Goal: Transaction & Acquisition: Subscribe to service/newsletter

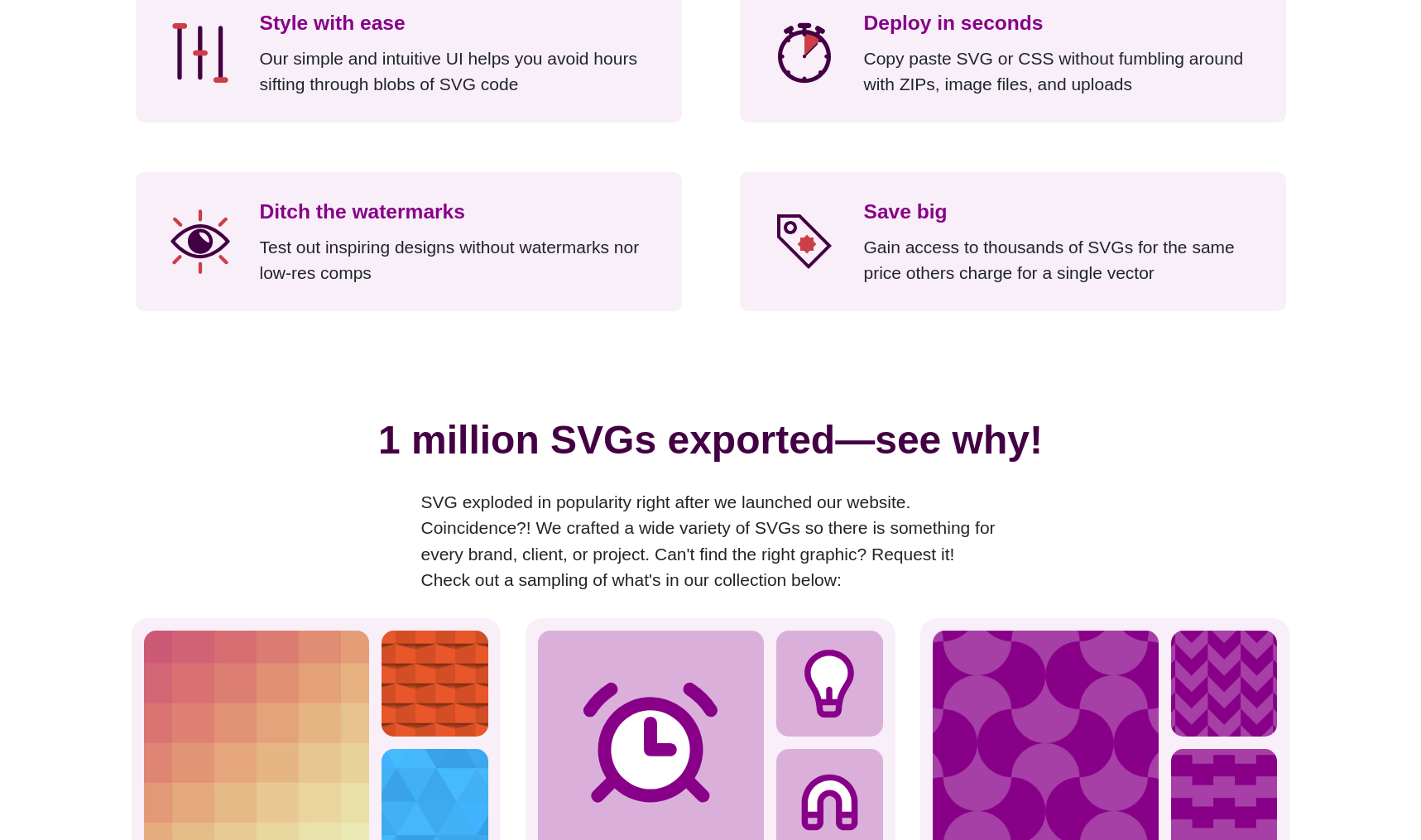
scroll to position [1700, 0]
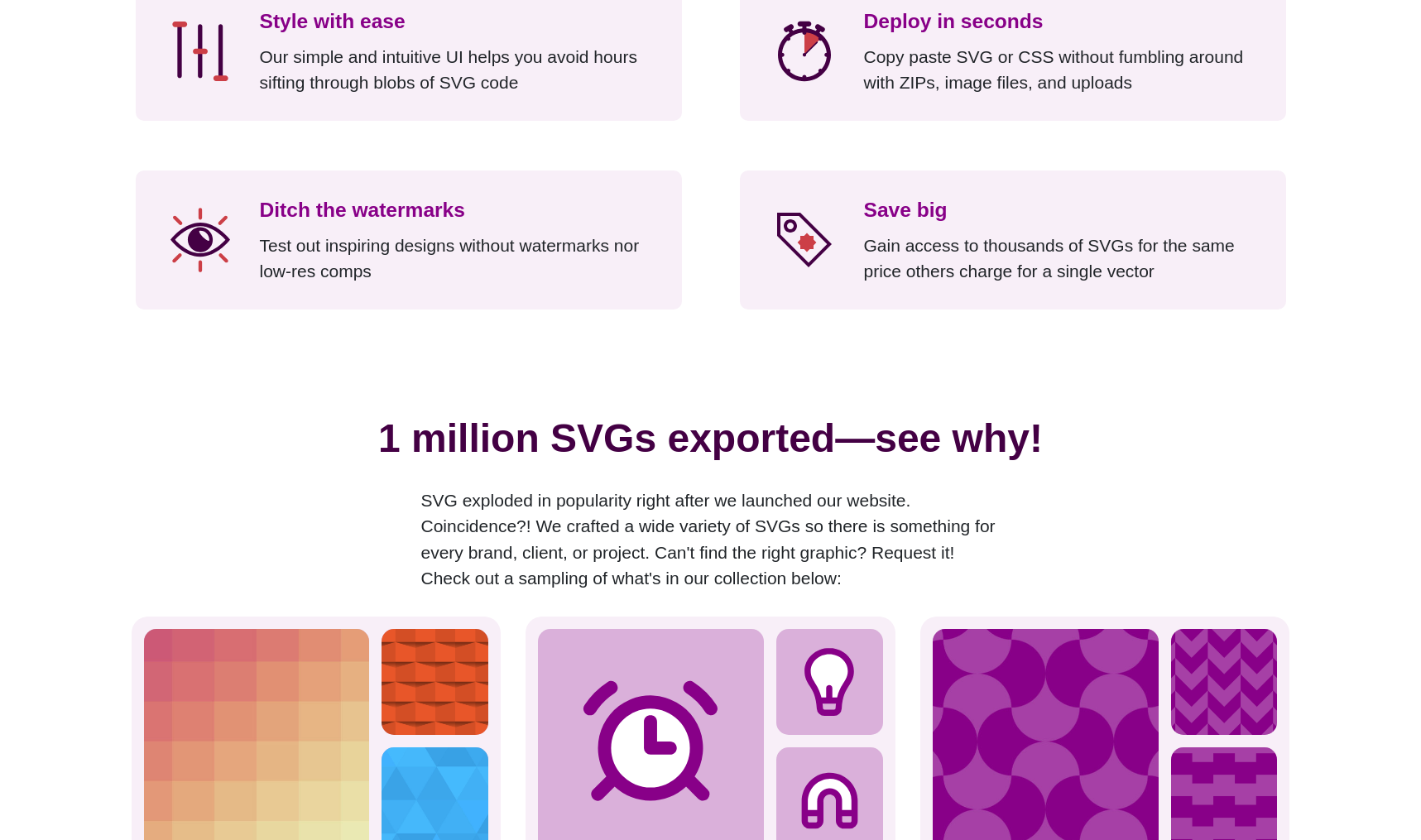
click at [1126, 460] on h2 "1 million SVGs exported—see why!" at bounding box center [711, 445] width 1159 height 72
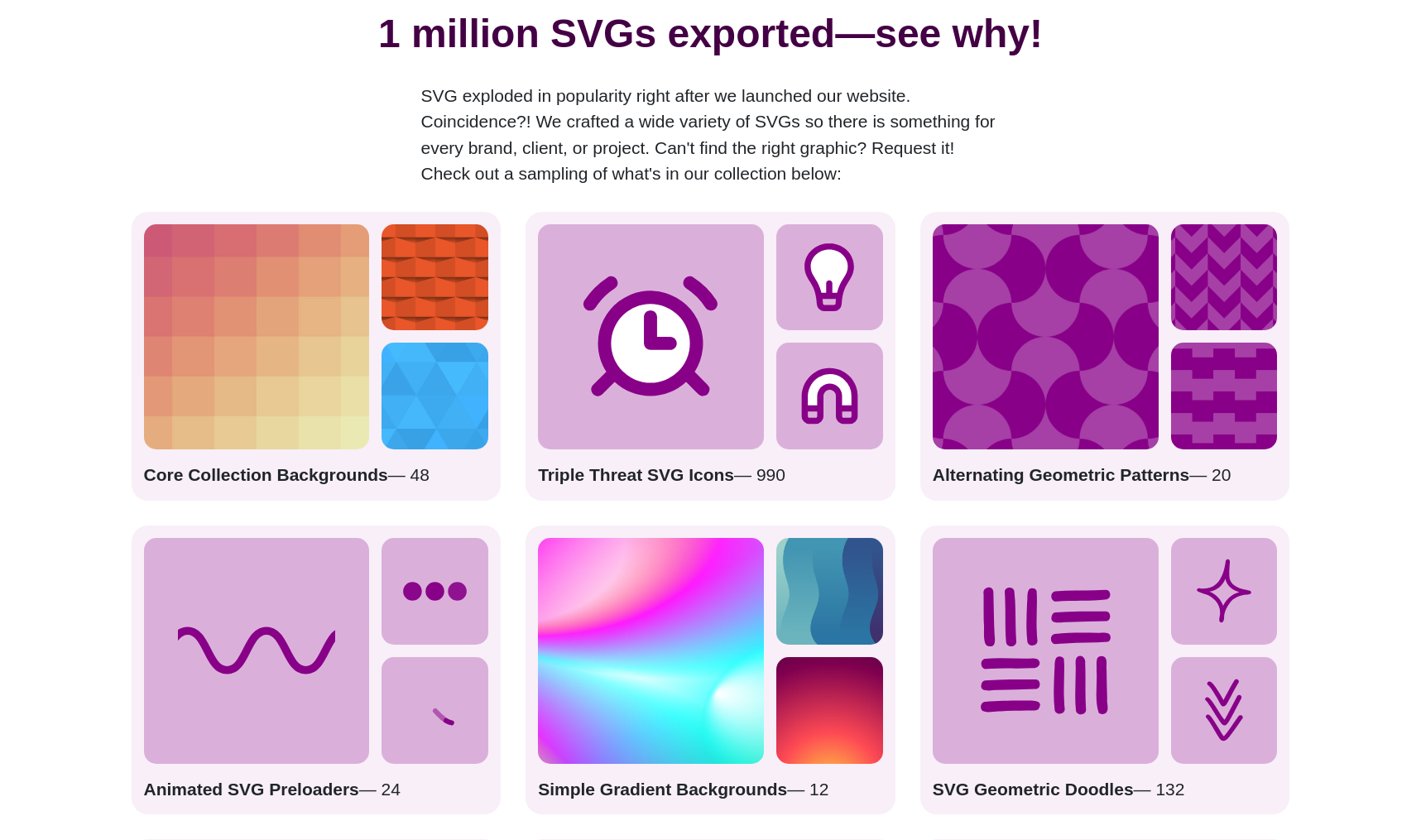
scroll to position [2106, 0]
click at [811, 481] on p "Triple Threat SVG Icons — 990" at bounding box center [711, 474] width 346 height 26
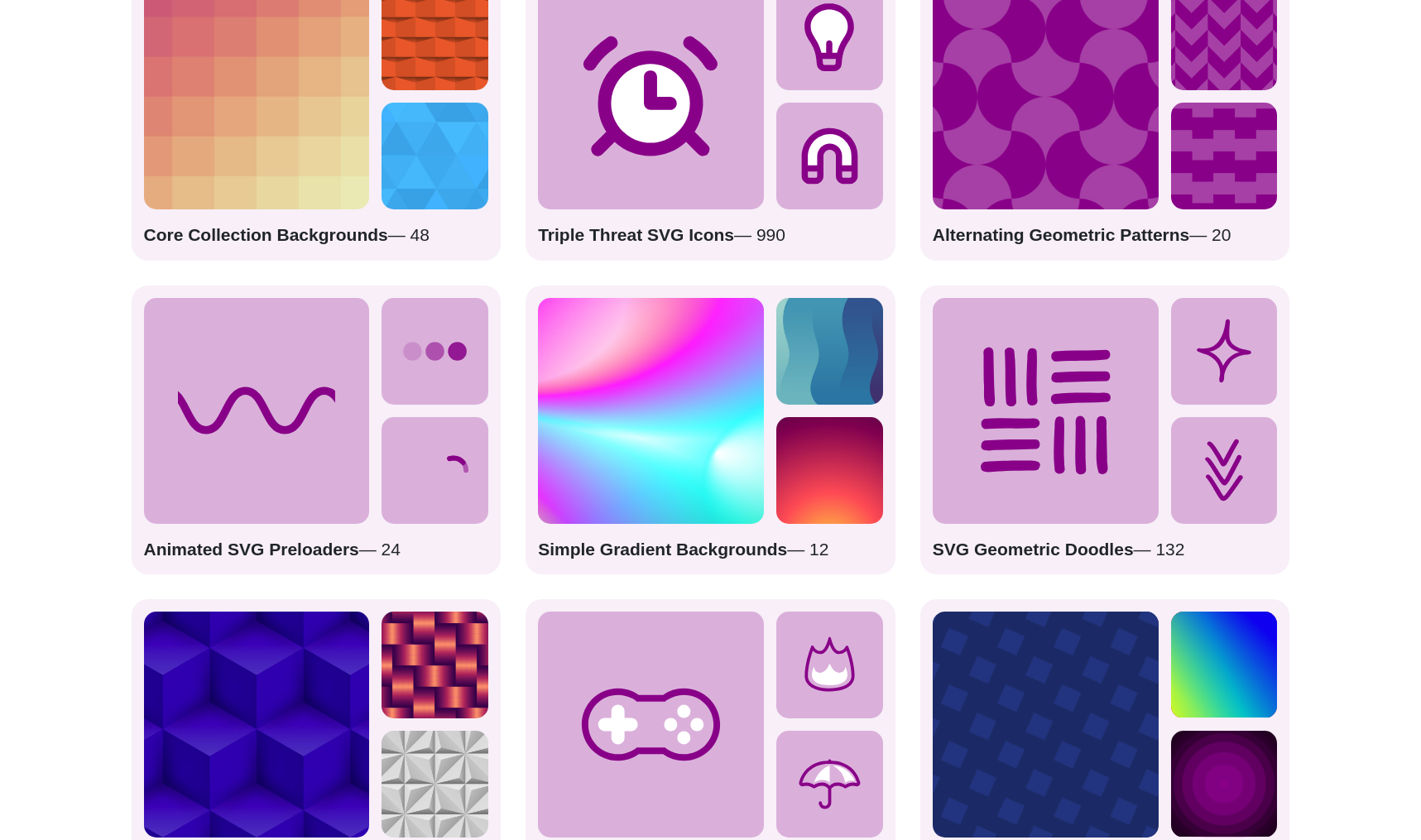
scroll to position [2348, 0]
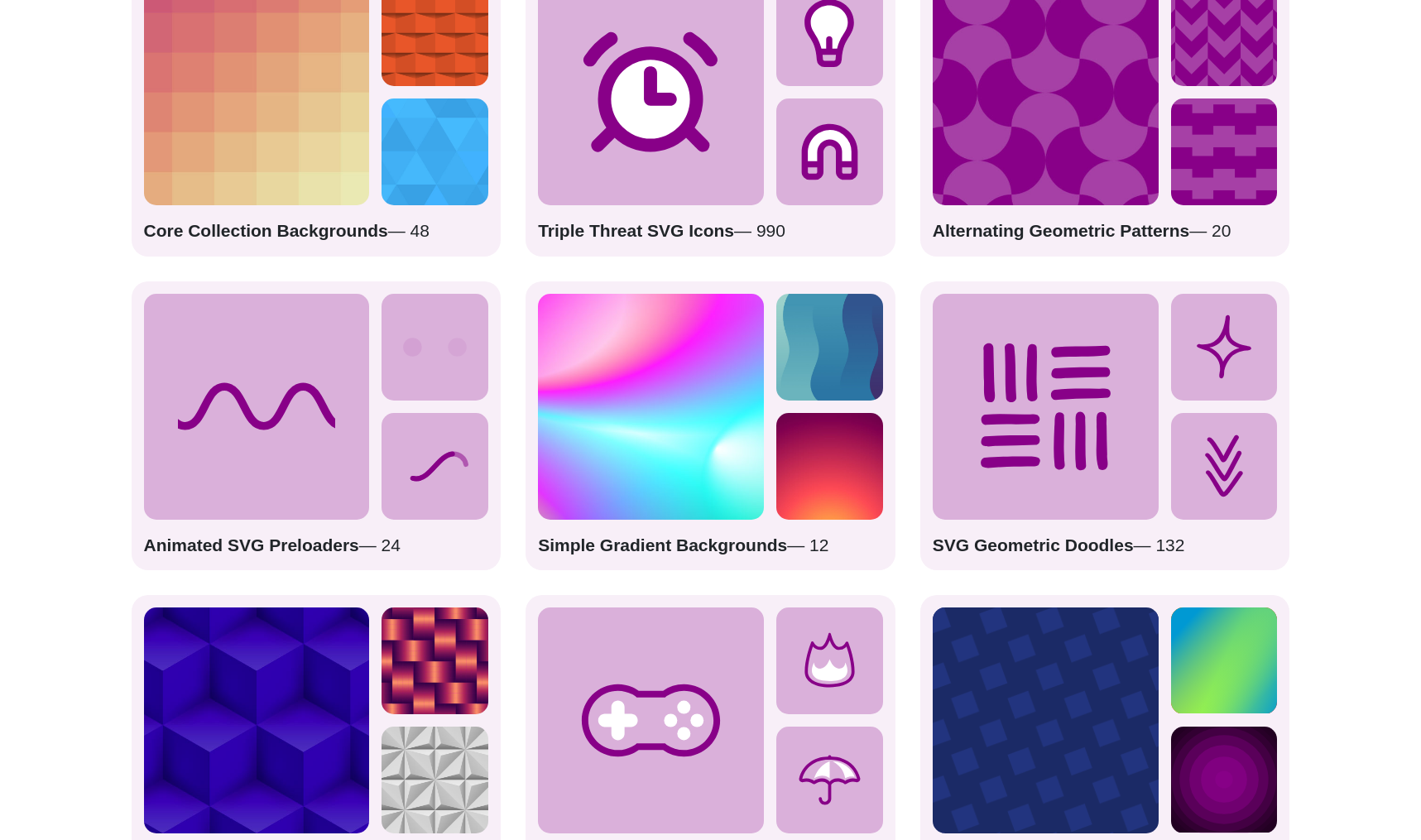
click at [915, 523] on div "Core Collection Backgrounds — 48 Triple Threat SVG Icons — 990 Alternating Geom…" at bounding box center [711, 426] width 1159 height 916
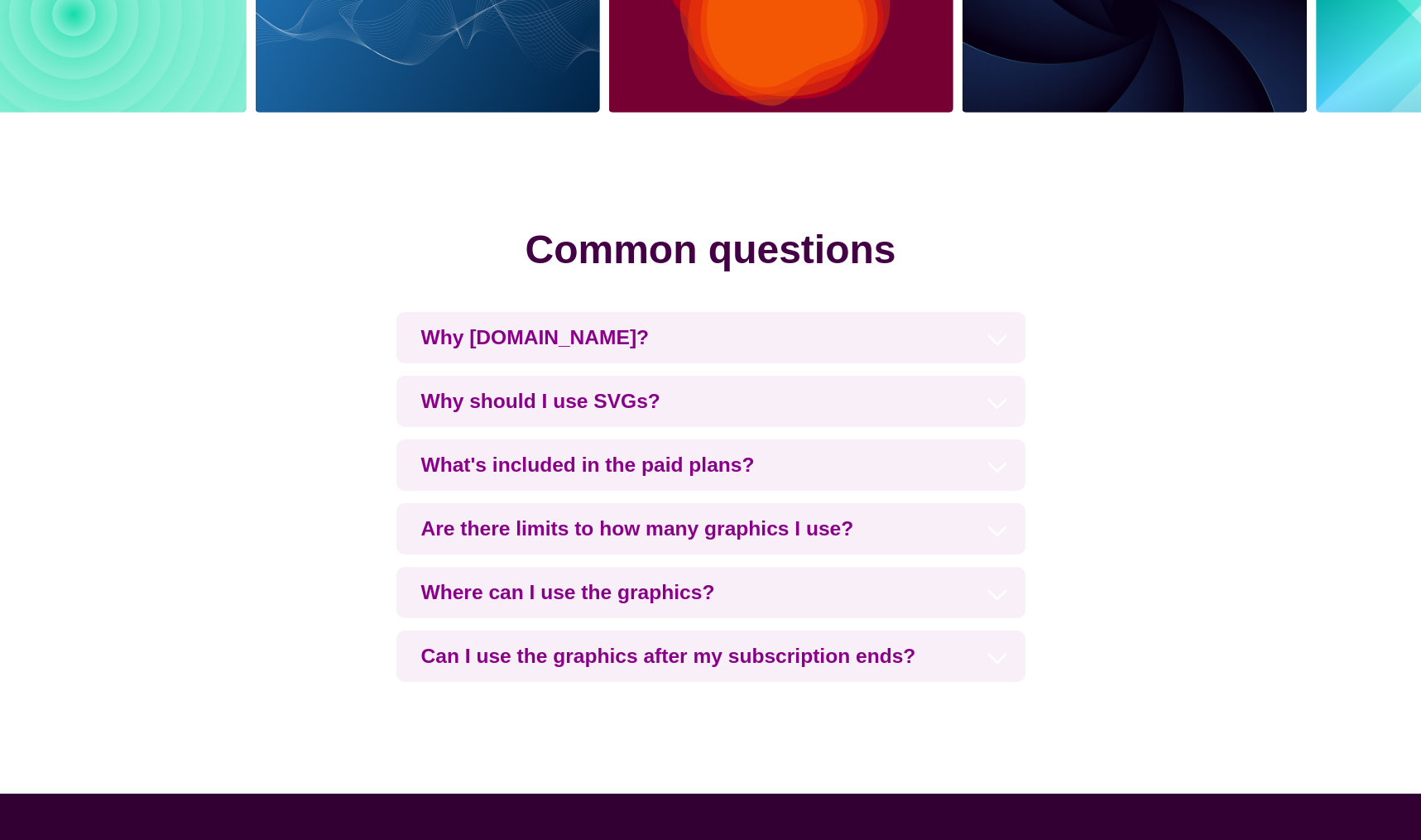
scroll to position [3629, 0]
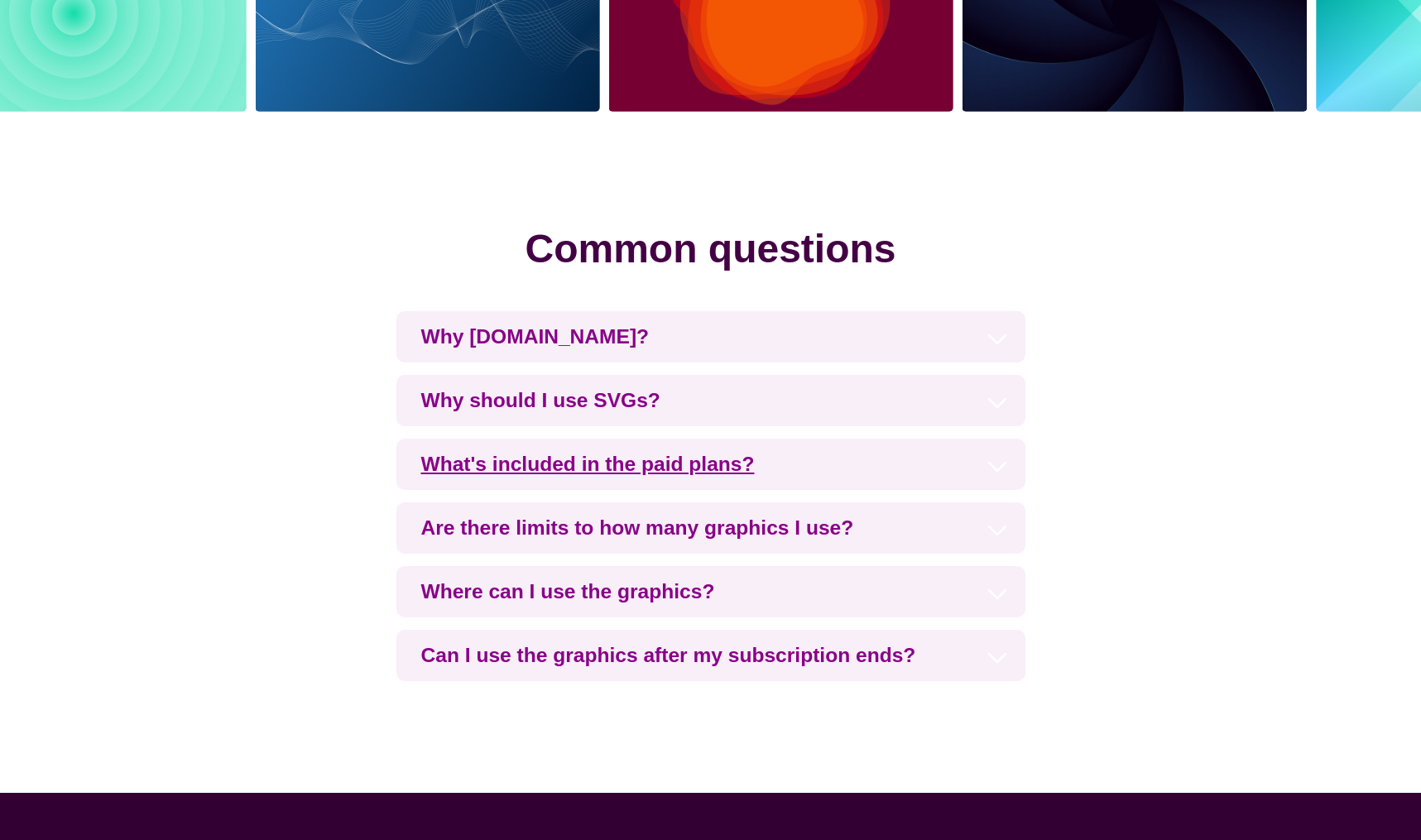
click at [717, 458] on h3 "What's included in the paid plans?" at bounding box center [711, 464] width 629 height 51
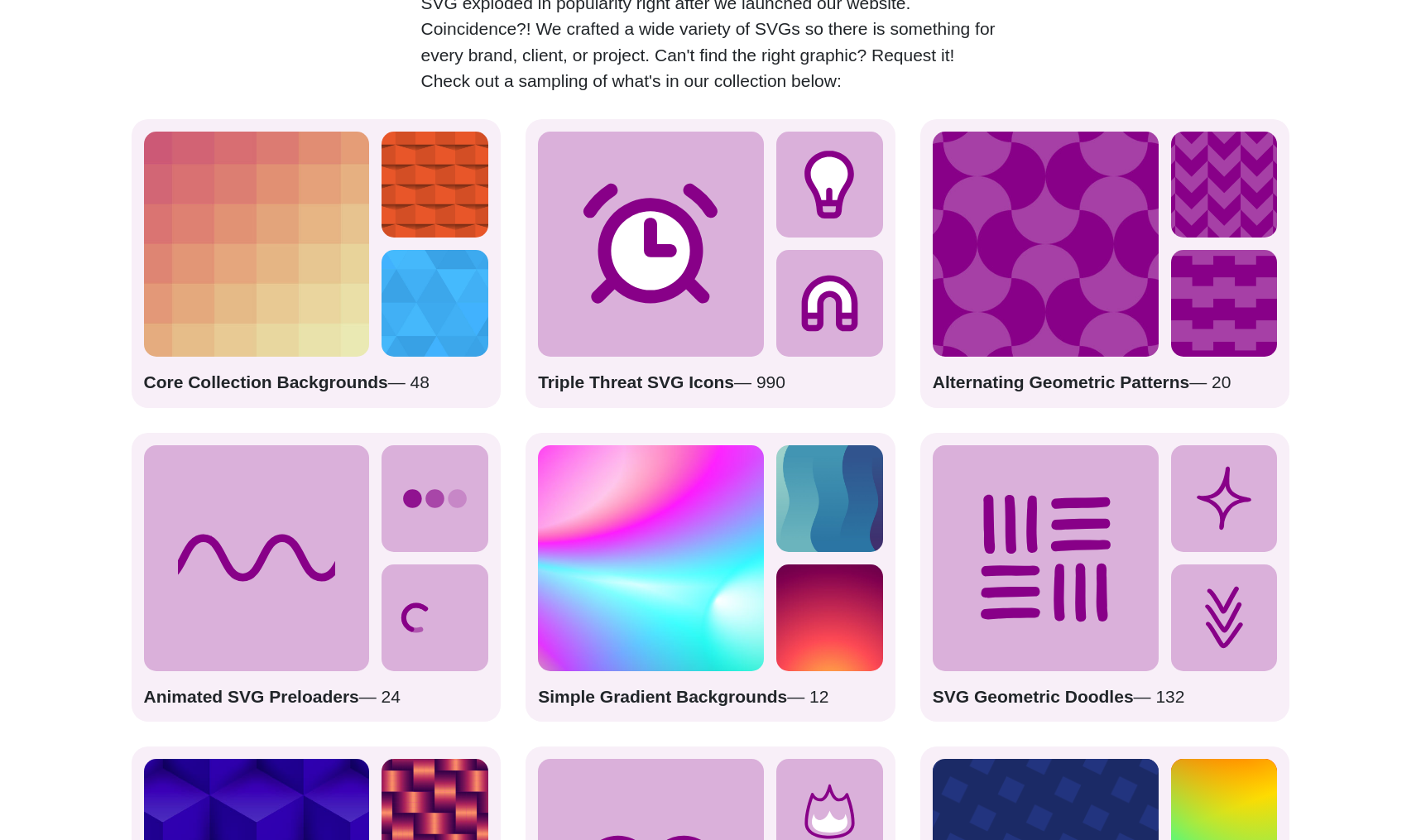
scroll to position [2193, 0]
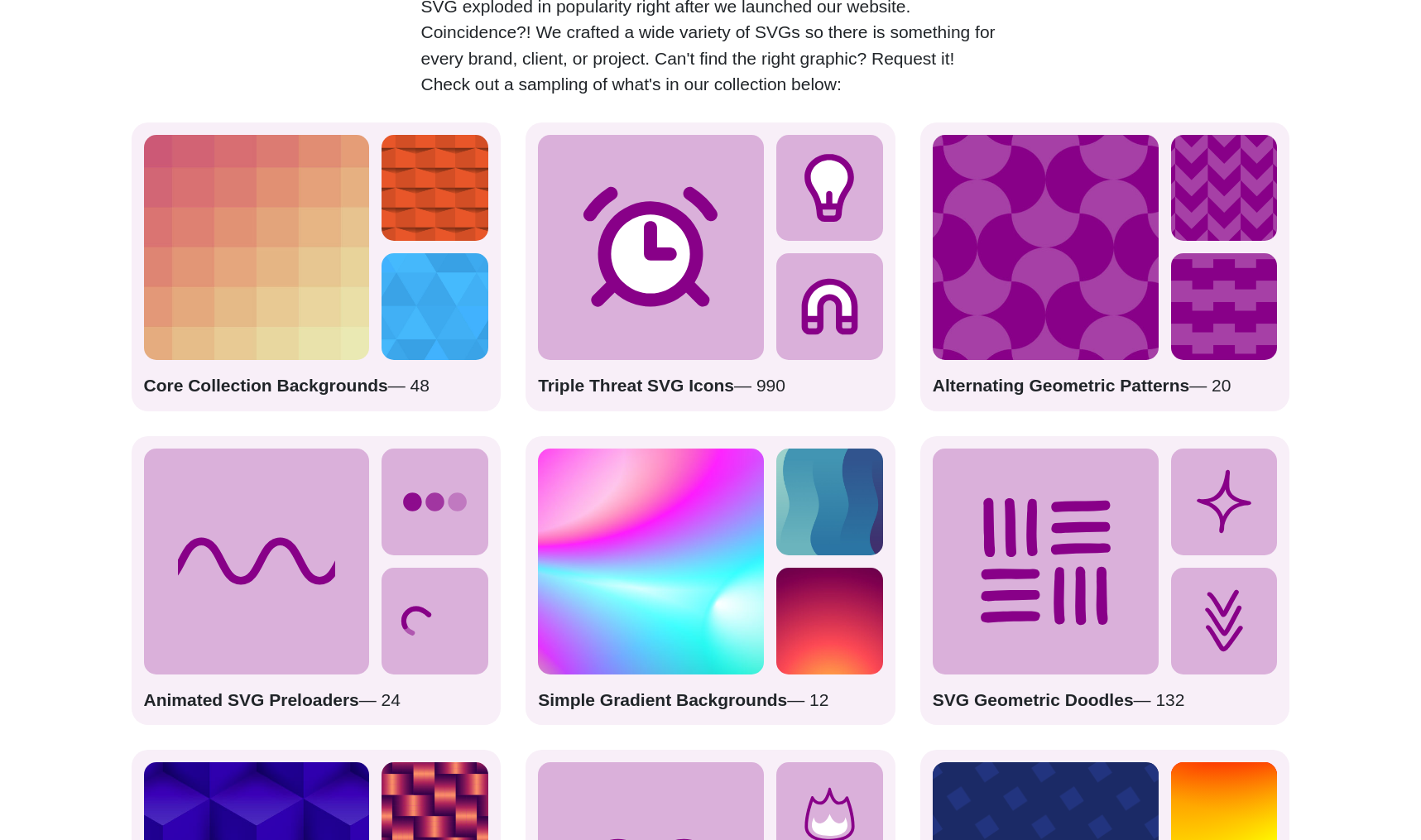
click at [720, 361] on div "Triple Threat SVG Icons — 990" at bounding box center [711, 267] width 370 height 289
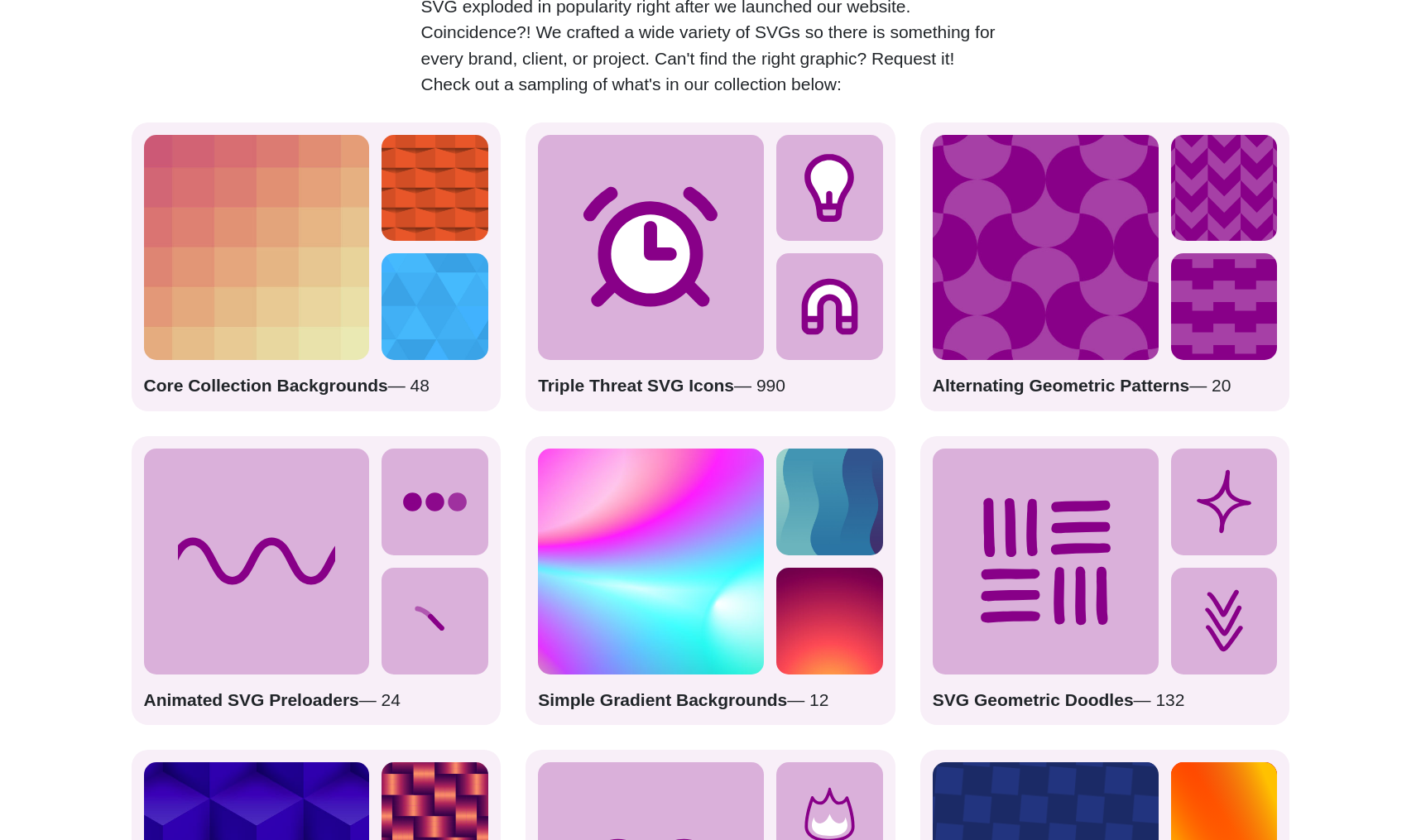
click at [719, 379] on strong "Triple Threat SVG Icons" at bounding box center [636, 385] width 196 height 19
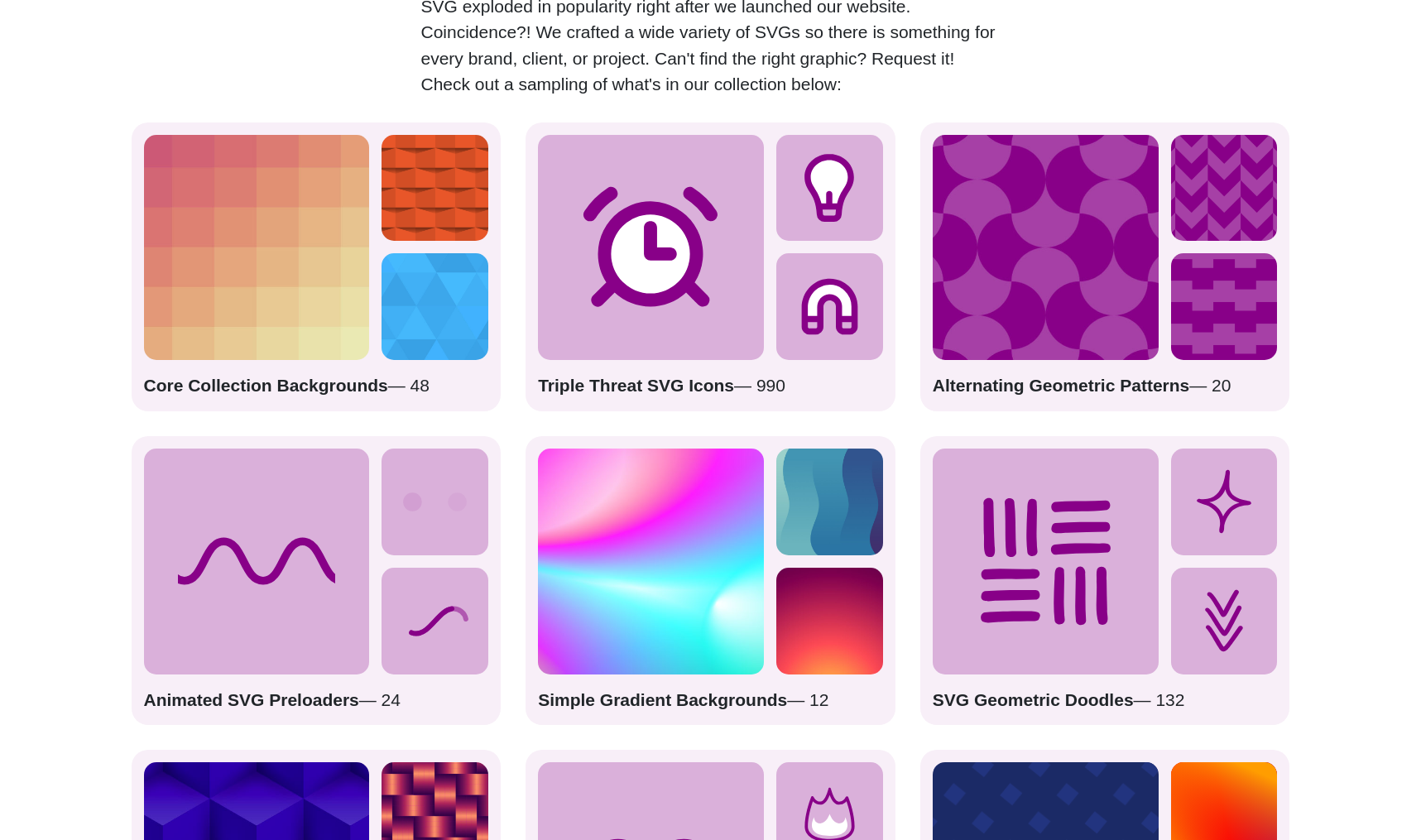
drag, startPoint x: 818, startPoint y: 377, endPoint x: 587, endPoint y: 377, distance: 231.0
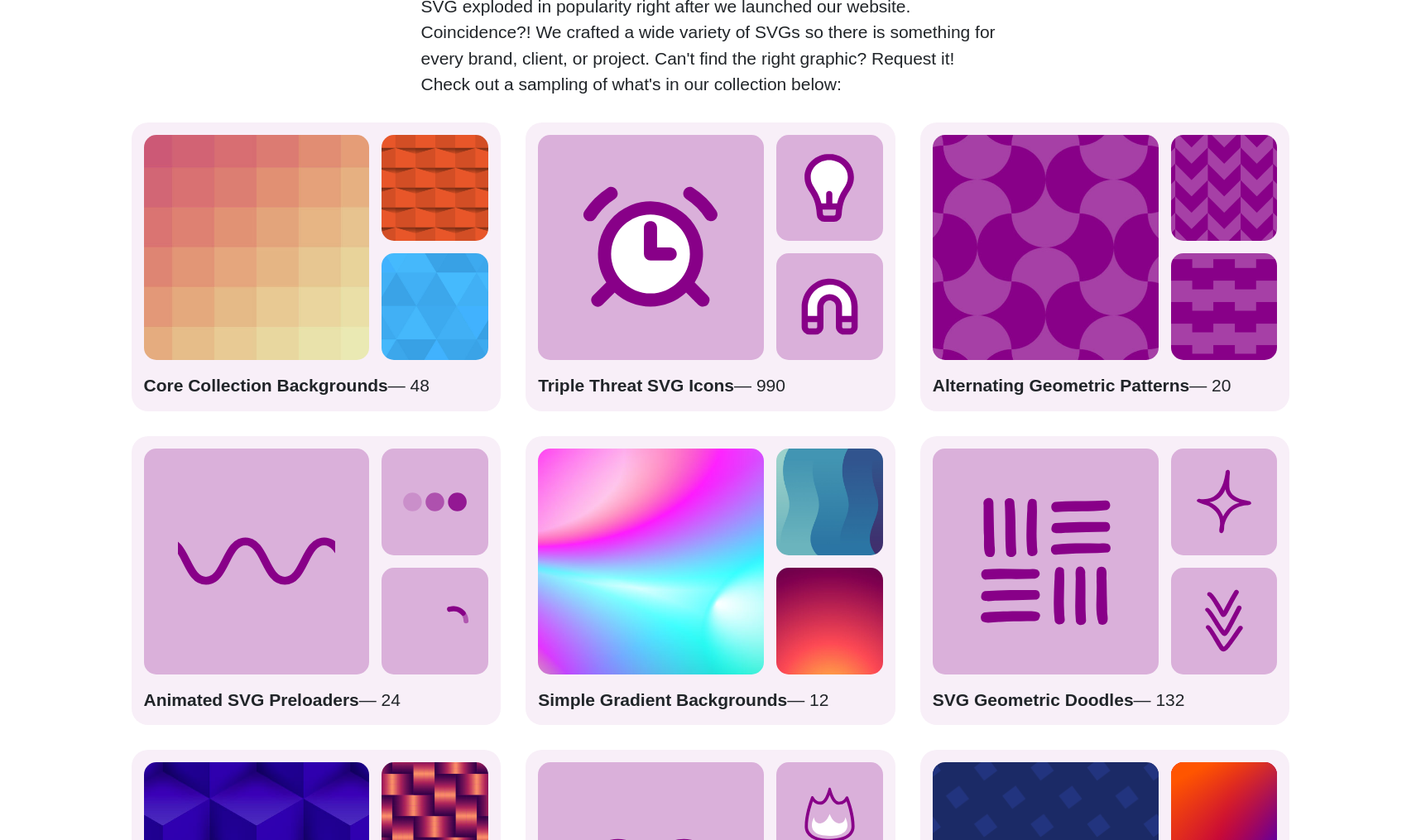
click at [587, 377] on p "Triple Threat SVG Icons — 990" at bounding box center [711, 386] width 346 height 26
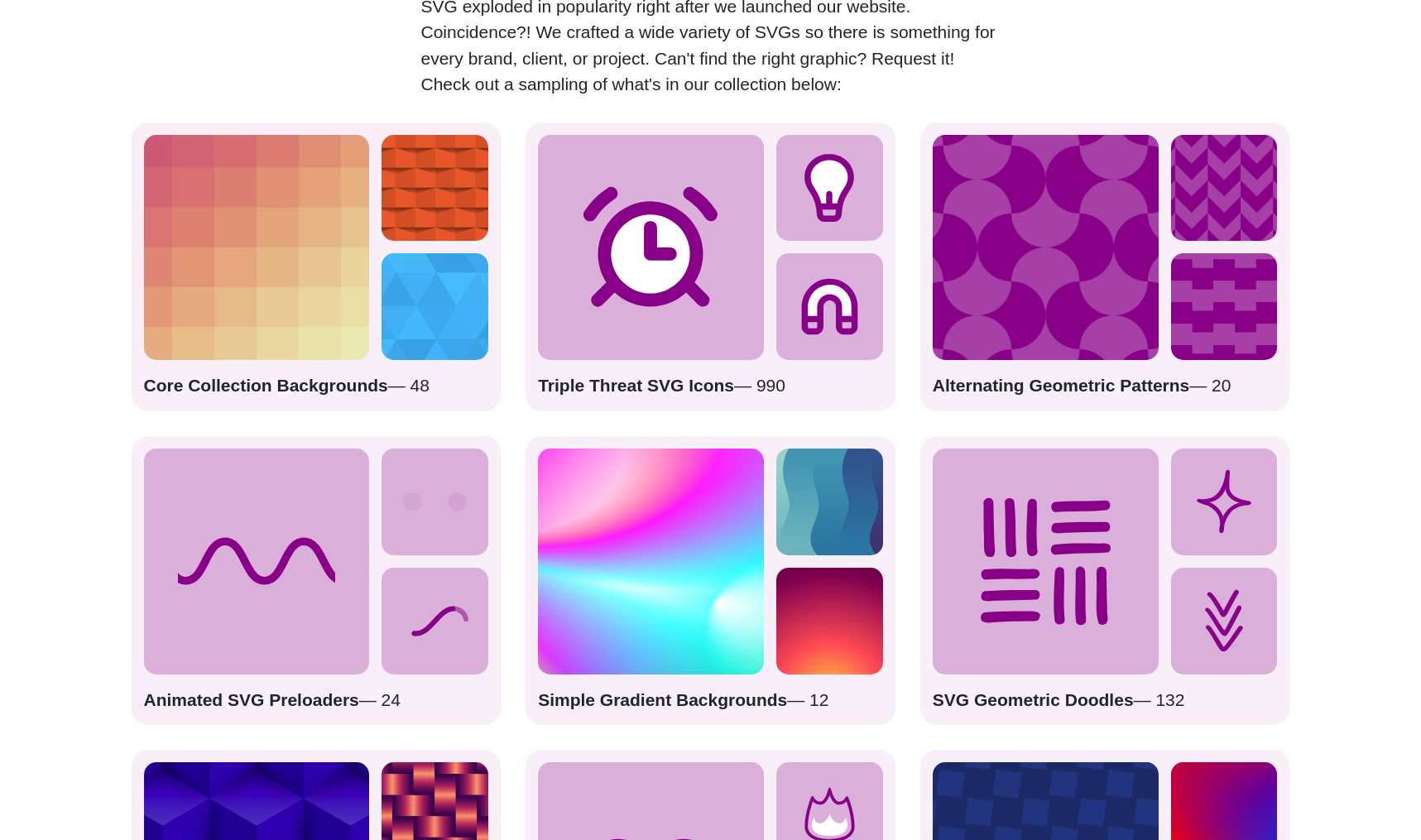
click at [587, 377] on strong "Triple Threat SVG Icons" at bounding box center [636, 385] width 196 height 19
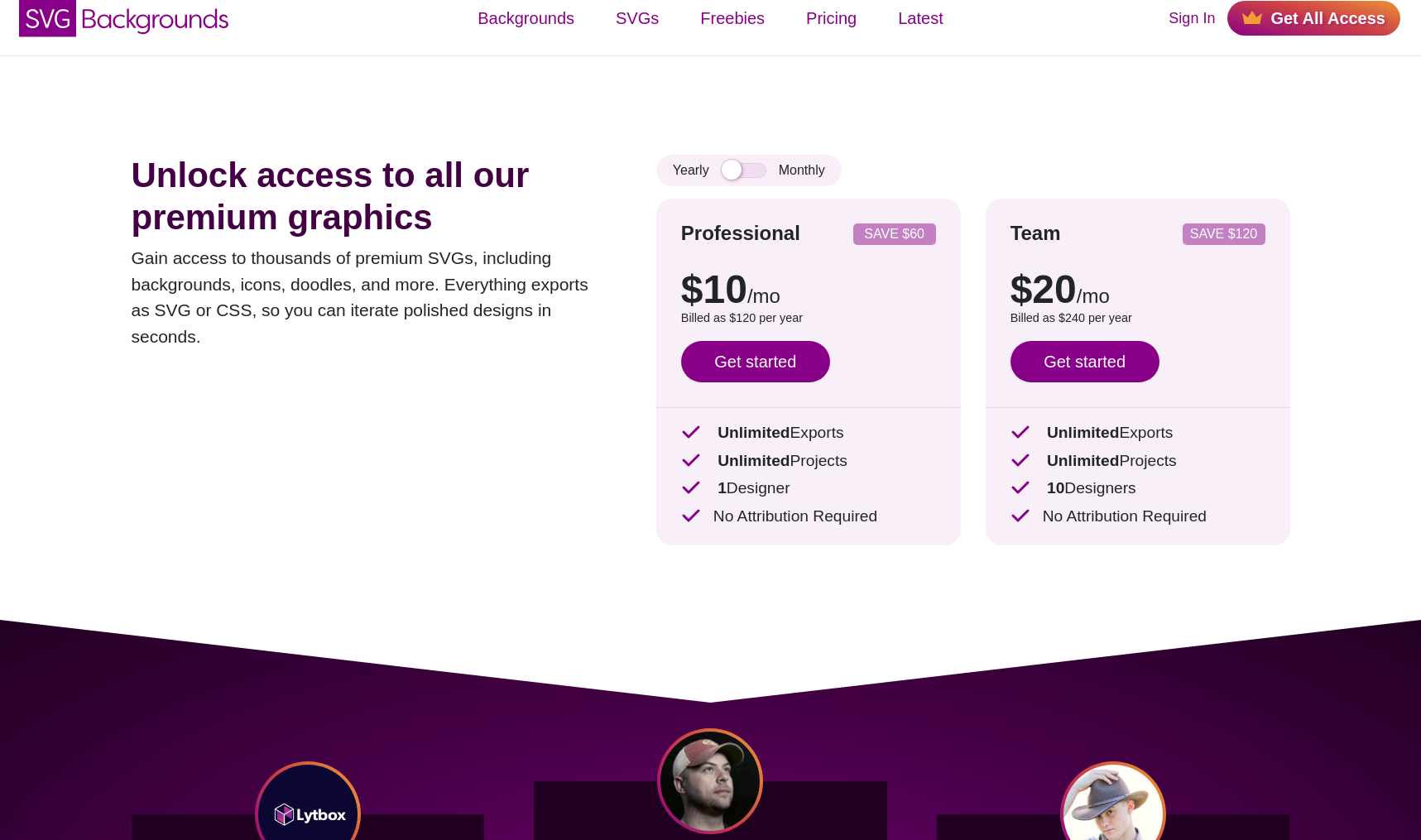
scroll to position [0, 0]
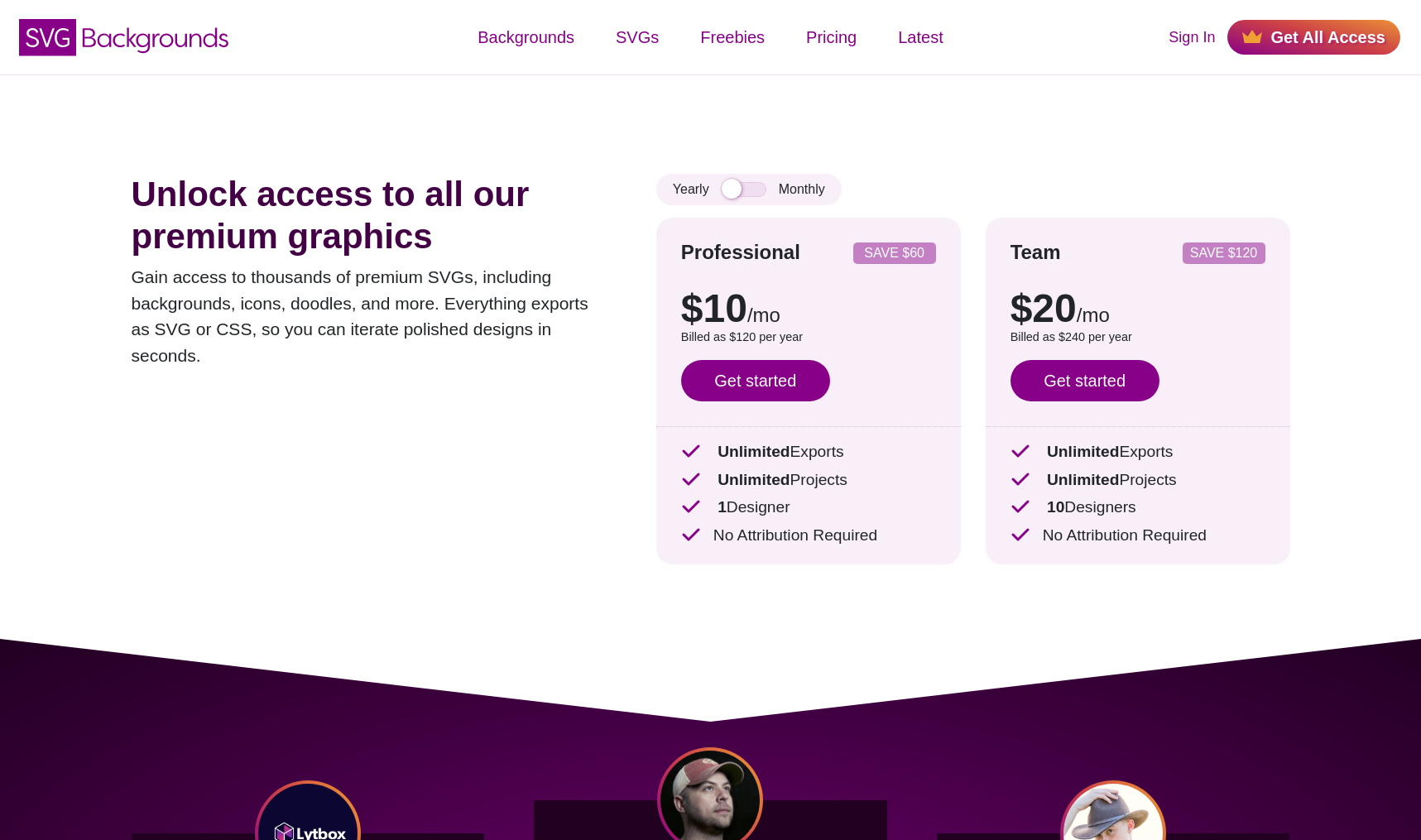
click at [747, 198] on div "Yearly Monthly" at bounding box center [749, 189] width 185 height 31
click at [744, 193] on input "checkbox" at bounding box center [744, 190] width 44 height 15
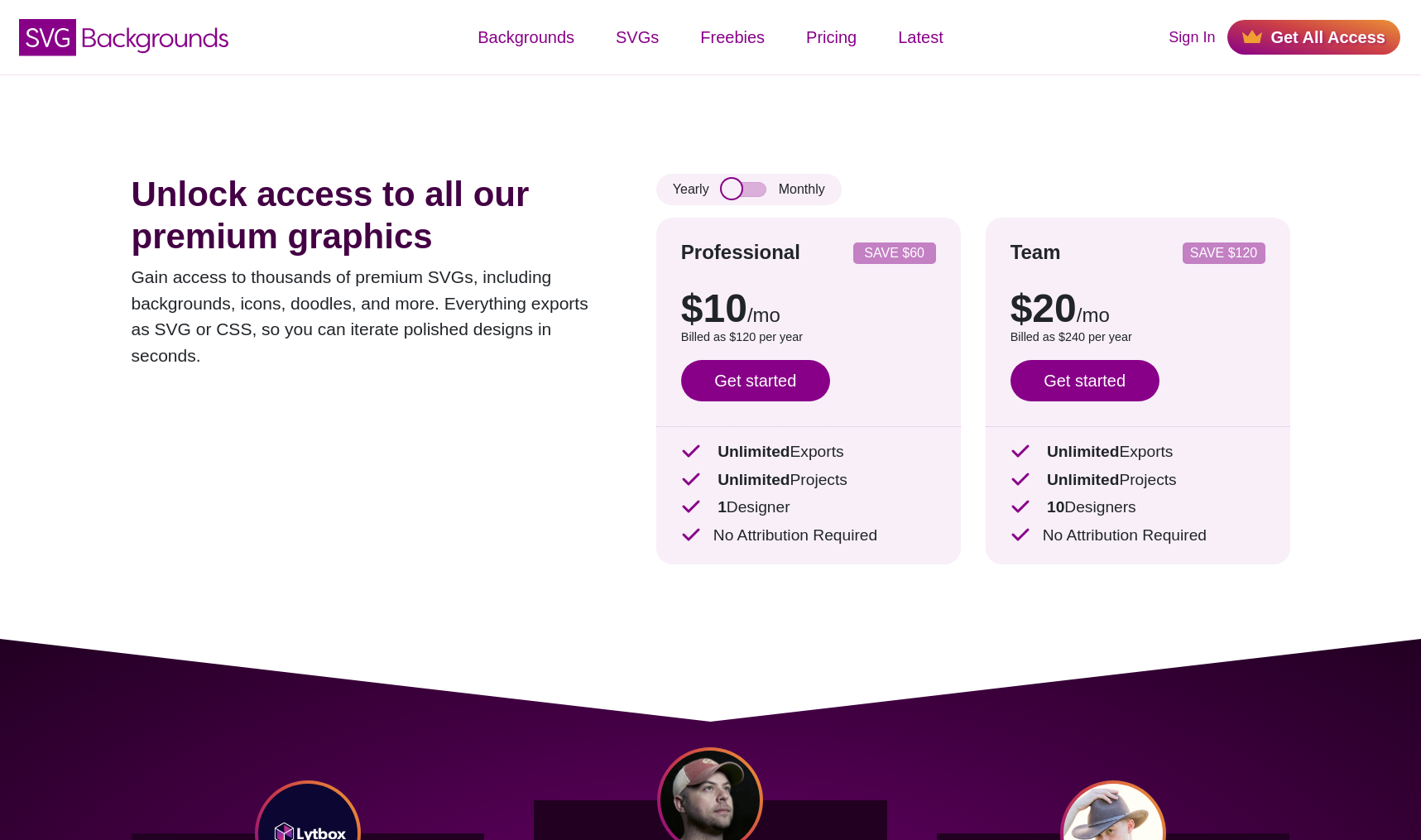
click at [744, 193] on input "checkbox" at bounding box center [744, 190] width 44 height 15
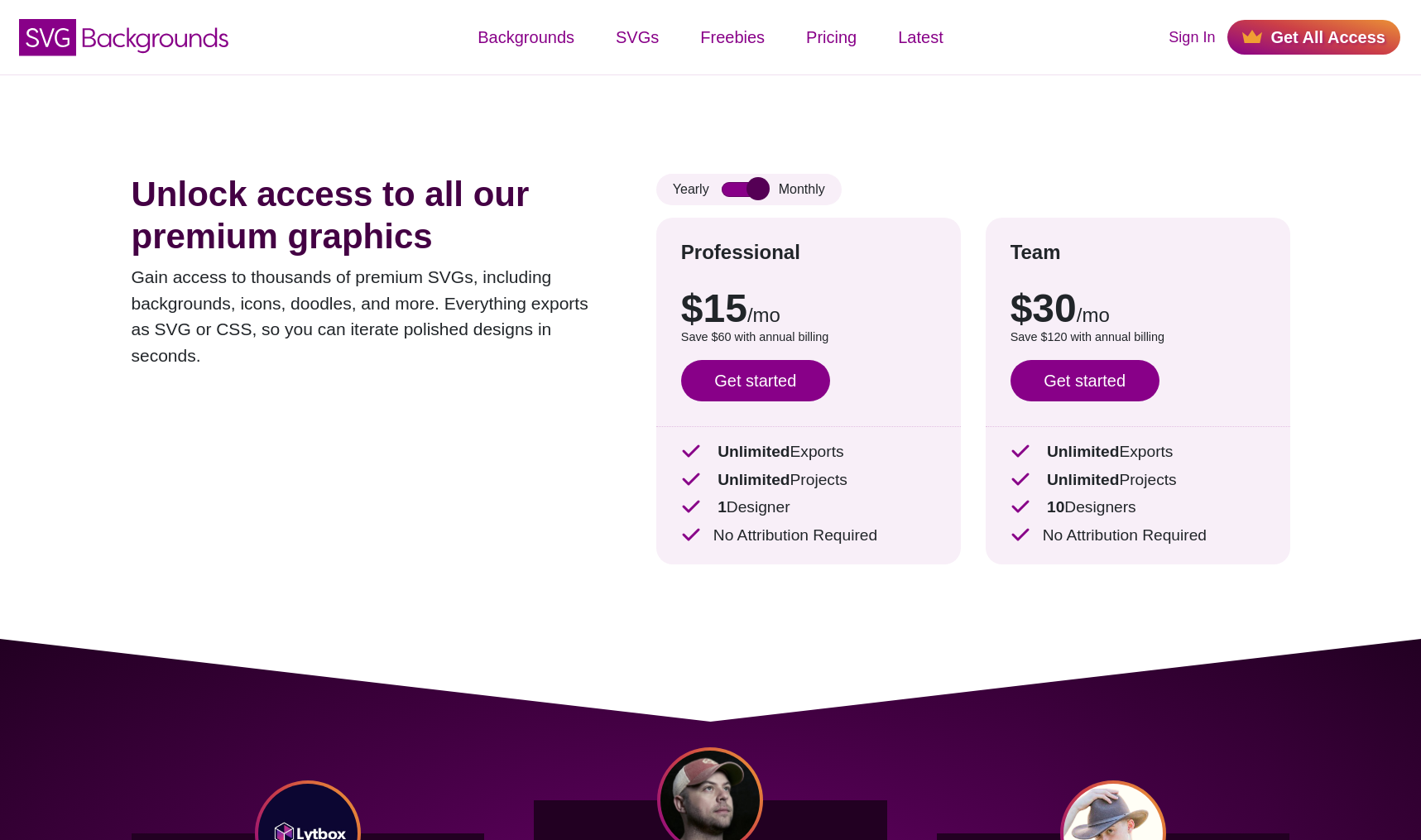
click at [744, 193] on input "checkbox" at bounding box center [744, 190] width 44 height 15
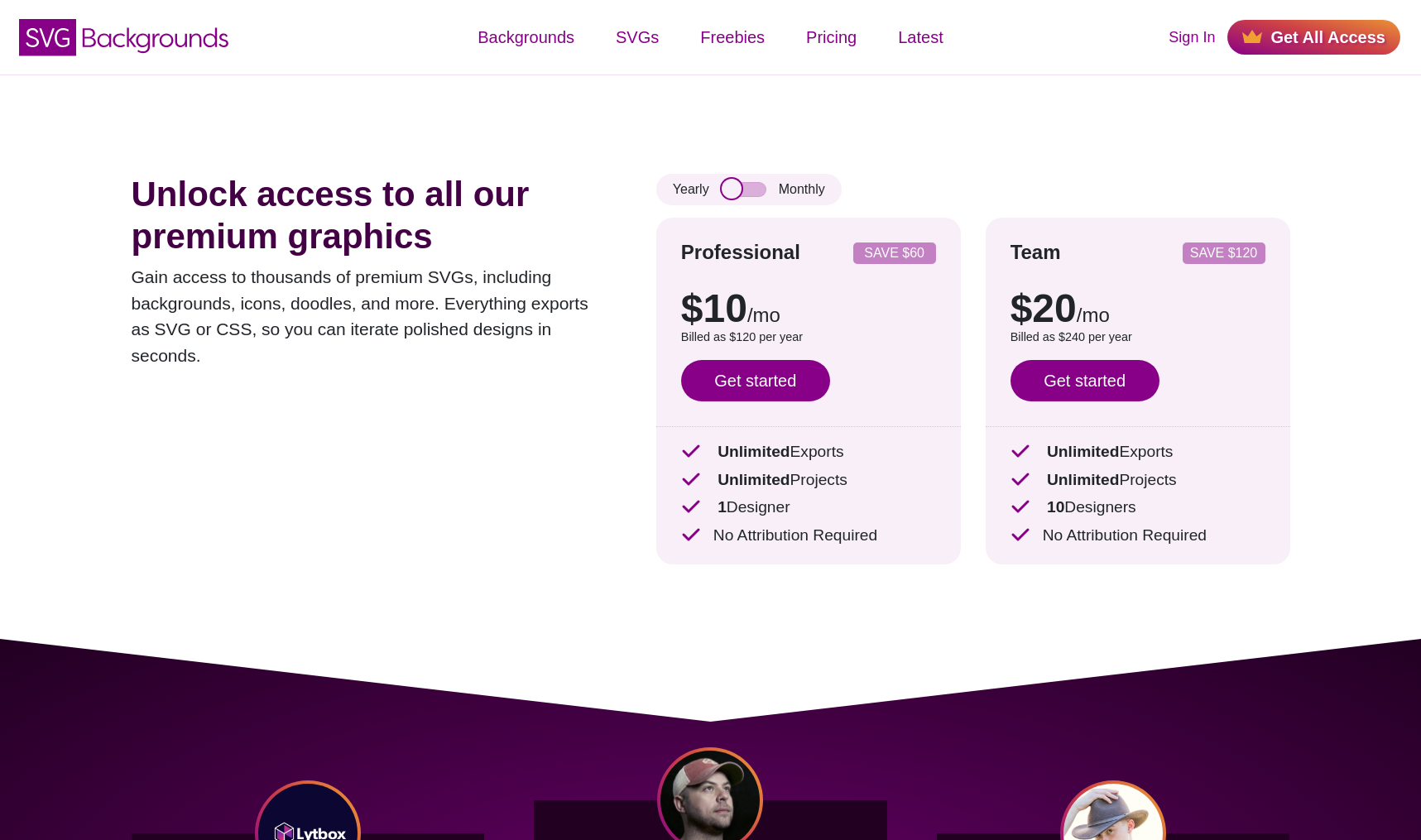
click at [744, 193] on input "checkbox" at bounding box center [744, 190] width 44 height 15
checkbox input "true"
click at [582, 311] on p "Gain access to thousands of premium SVGs, including backgrounds, icons, doodles…" at bounding box center [368, 316] width 475 height 104
